Goal: Information Seeking & Learning: Learn about a topic

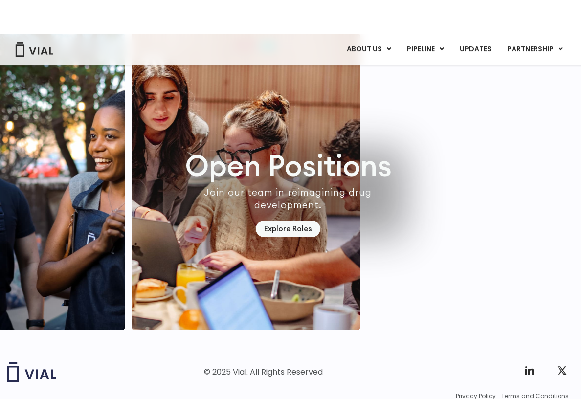
scroll to position [2688, 0]
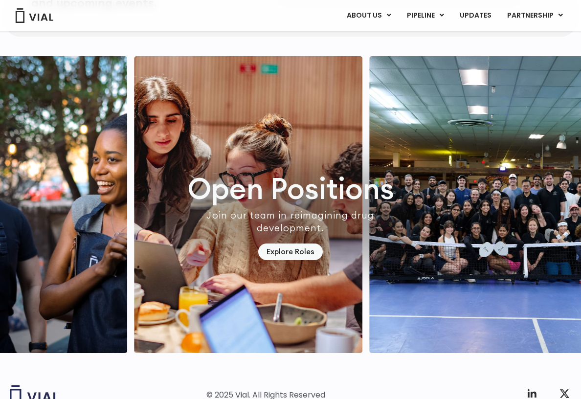
click at [379, 39] on link "ABOUT US" at bounding box center [385, 39] width 86 height 15
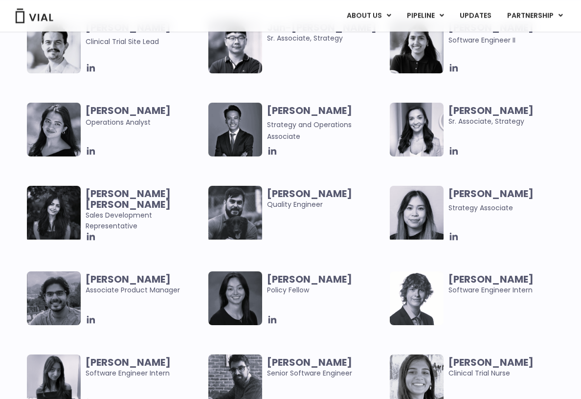
scroll to position [1835, 0]
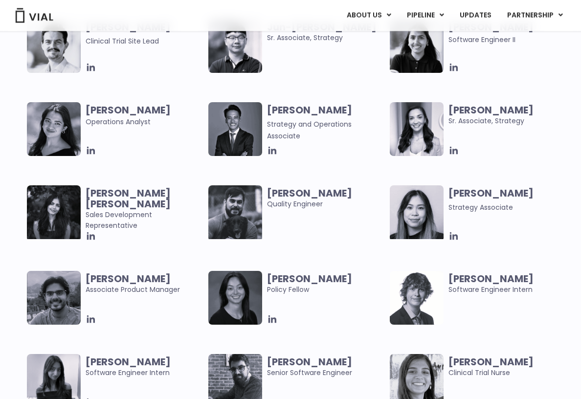
click at [79, 386] on img at bounding box center [54, 381] width 54 height 54
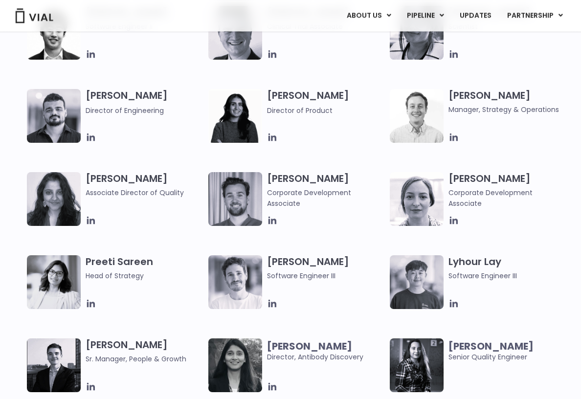
scroll to position [1183, 0]
click at [388, 54] on link "CAREERS" at bounding box center [385, 54] width 86 height 15
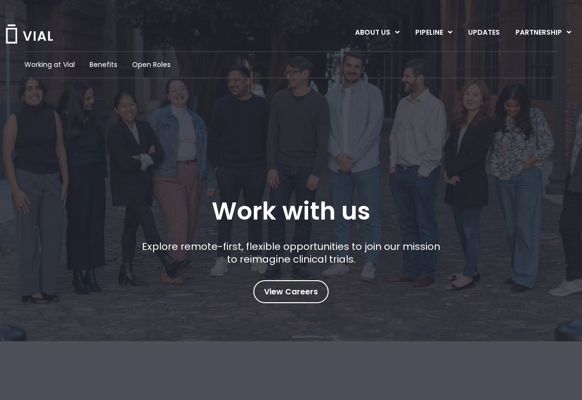
click at [535, 59] on link "PHASE 2" at bounding box center [537, 66] width 71 height 16
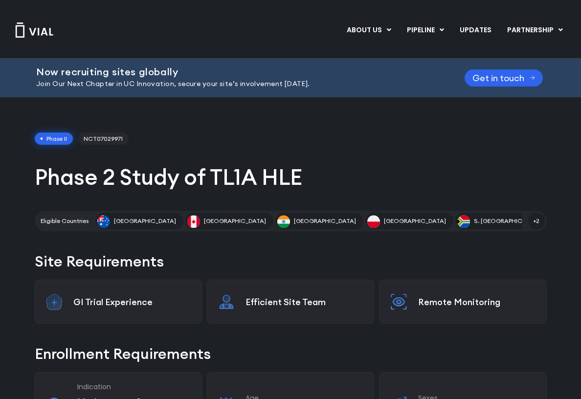
click at [469, 33] on link "UPDATES" at bounding box center [475, 30] width 47 height 17
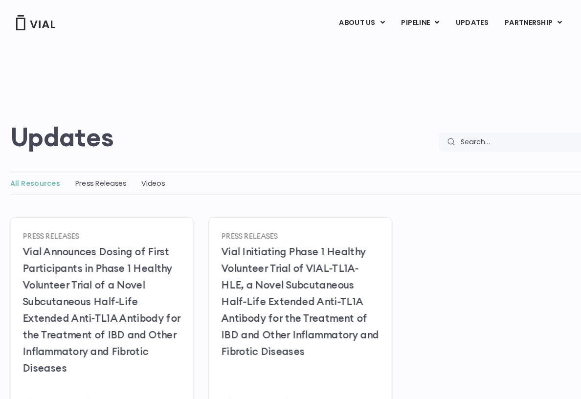
scroll to position [2, 0]
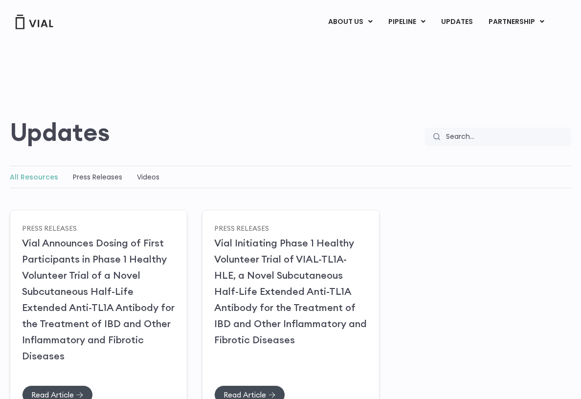
click at [124, 295] on link "Vial Announces Dosing of First Participants in Phase 1 Healthy Volunteer Trial …" at bounding box center [98, 299] width 153 height 125
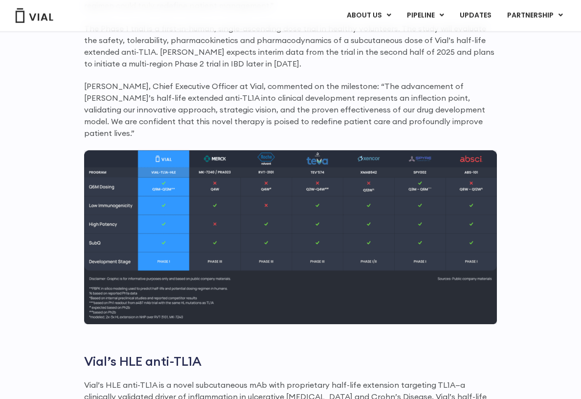
scroll to position [926, 0]
click at [515, 38] on link "LICENSING" at bounding box center [524, 40] width 86 height 16
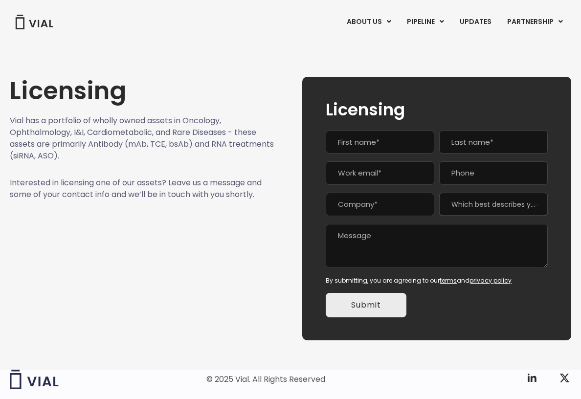
click at [388, 46] on link "ABOUT US" at bounding box center [385, 46] width 86 height 15
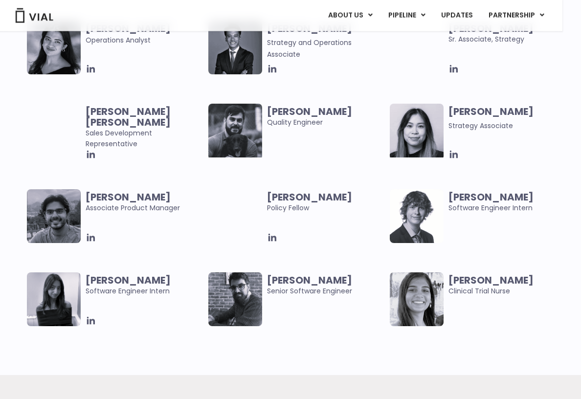
scroll to position [1931, 0]
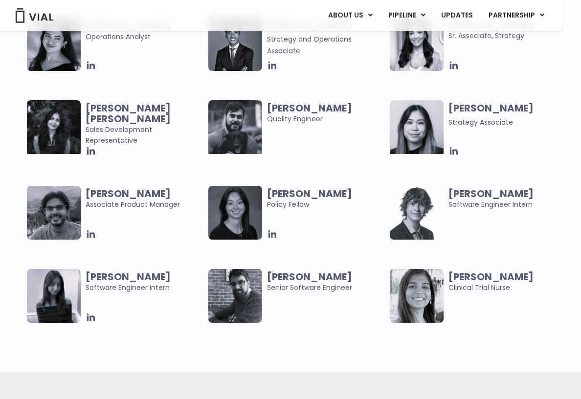
click at [80, 318] on img at bounding box center [54, 296] width 54 height 54
click at [90, 315] on icon at bounding box center [91, 318] width 8 height 8
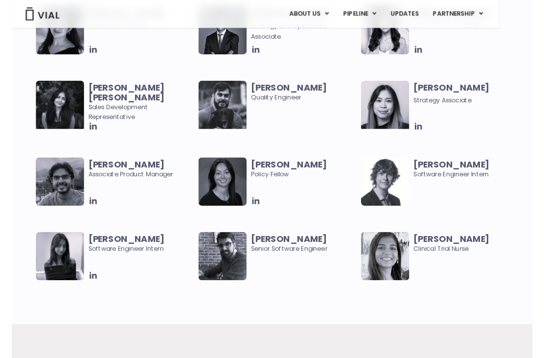
scroll to position [1944, 0]
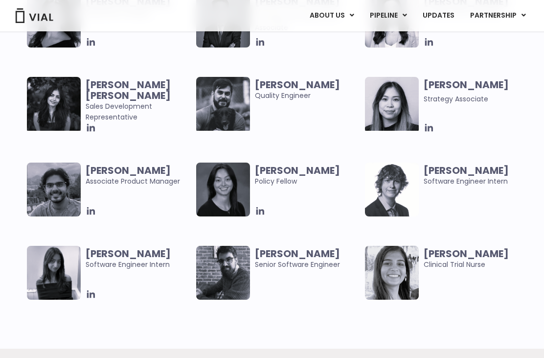
click at [87, 278] on div "[PERSON_NAME] Software Engineer Intern" at bounding box center [141, 273] width 111 height 54
click at [91, 289] on icon at bounding box center [91, 294] width 11 height 11
